Goal: Task Accomplishment & Management: Manage account settings

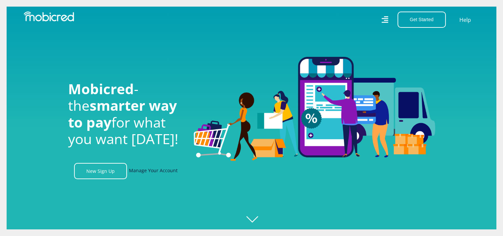
click at [147, 174] on link "Manage Your Account" at bounding box center [153, 171] width 49 height 16
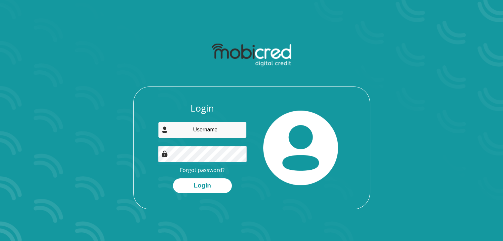
click at [202, 132] on input "email" at bounding box center [202, 130] width 89 height 16
type input "ayanda.ngcobo90@gmail.com"
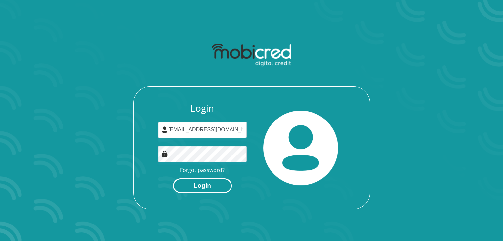
click at [209, 184] on button "Login" at bounding box center [202, 186] width 59 height 15
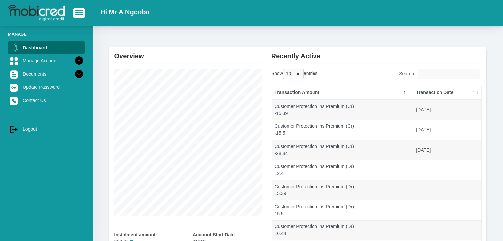
scroll to position [16, 0]
click at [73, 63] on icon at bounding box center [78, 60] width 11 height 11
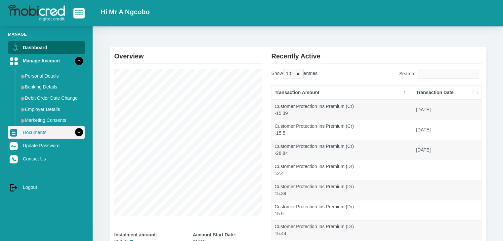
click at [76, 131] on icon at bounding box center [78, 132] width 11 height 11
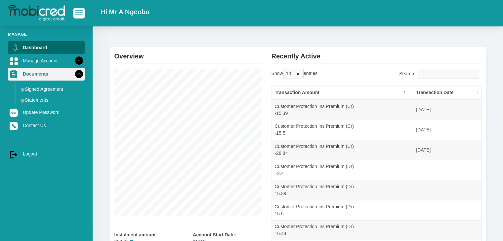
click at [75, 72] on icon at bounding box center [78, 73] width 11 height 11
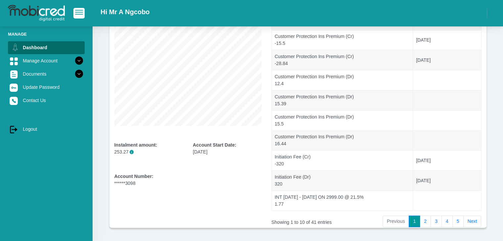
scroll to position [130, 0]
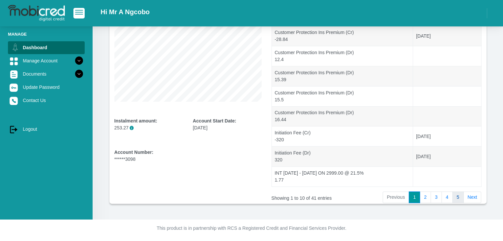
click at [458, 198] on link "5" at bounding box center [457, 198] width 11 height 12
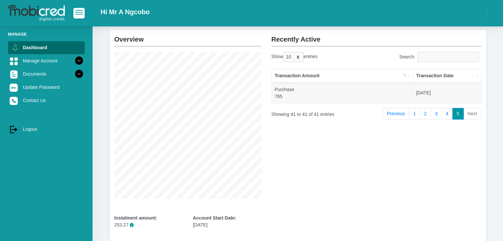
scroll to position [32, 0]
click at [447, 115] on link "4" at bounding box center [446, 115] width 11 height 12
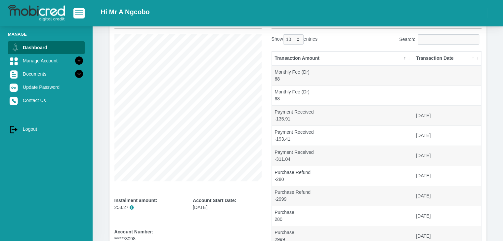
scroll to position [50, 0]
